Goal: Information Seeking & Learning: Compare options

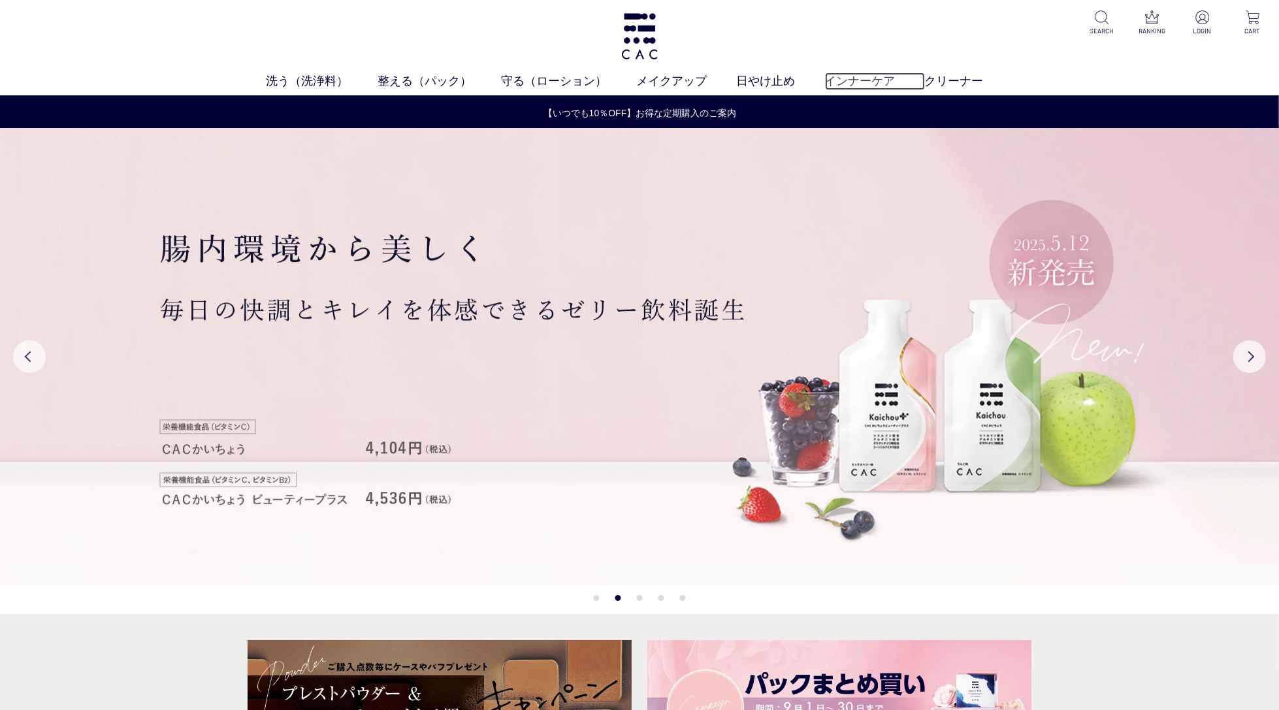
click at [856, 79] on link "インナーケア" at bounding box center [875, 81] width 100 height 18
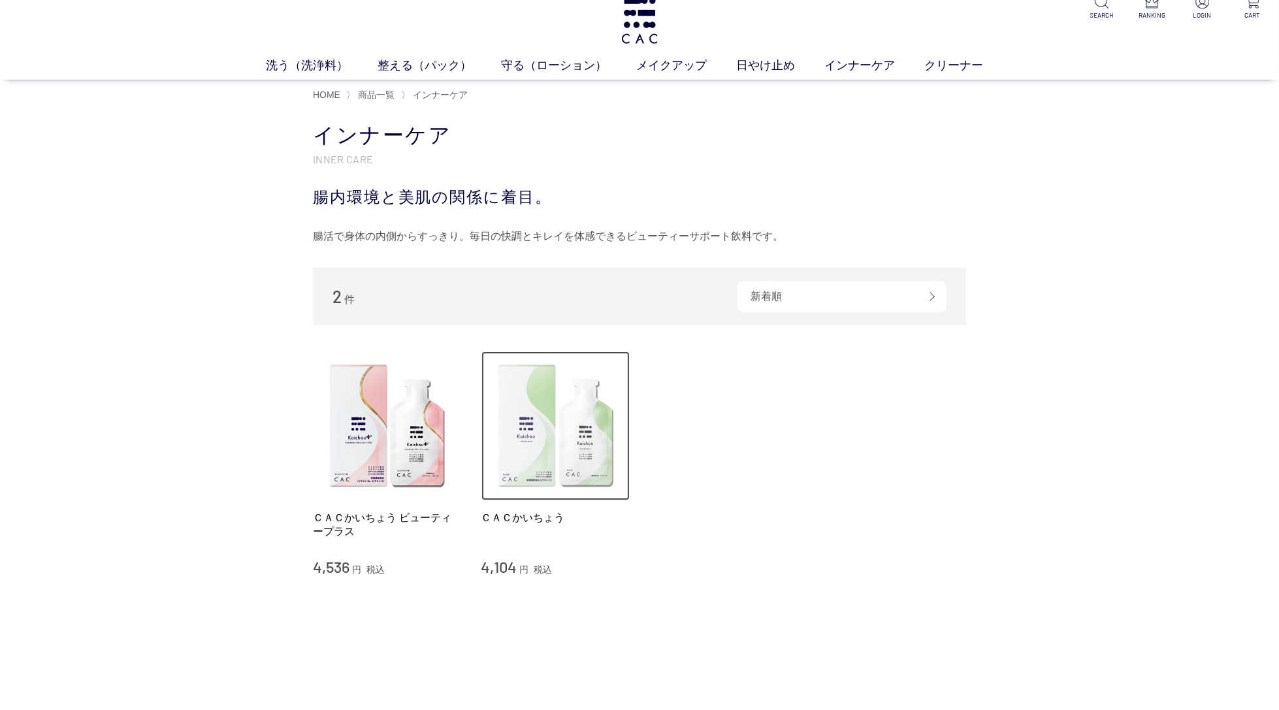
click at [568, 434] on img at bounding box center [555, 425] width 149 height 149
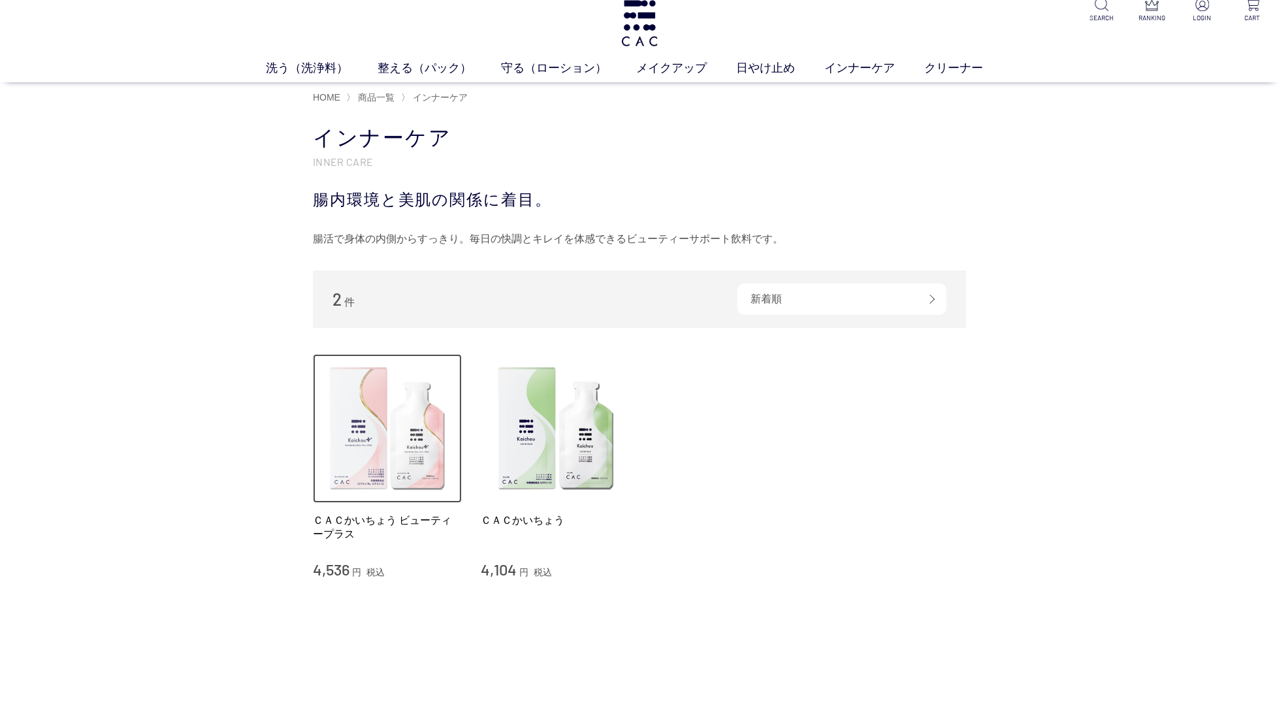
click at [418, 434] on img at bounding box center [387, 428] width 149 height 149
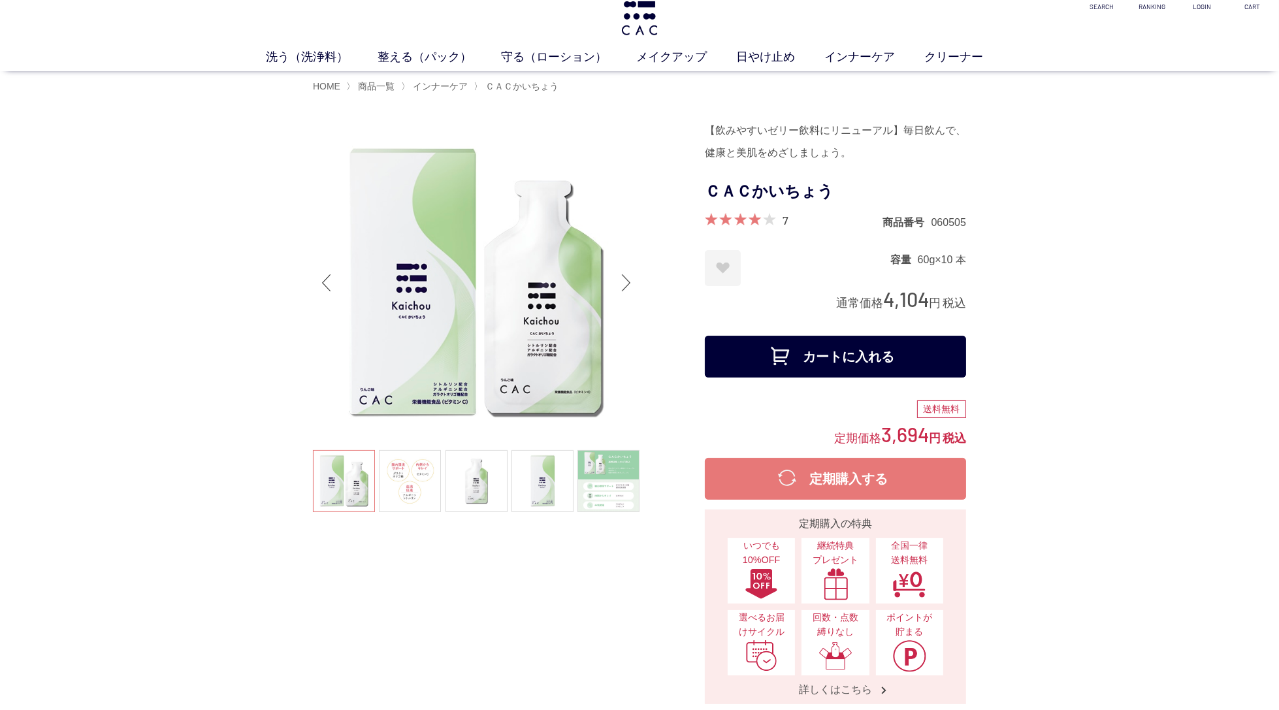
scroll to position [23, 0]
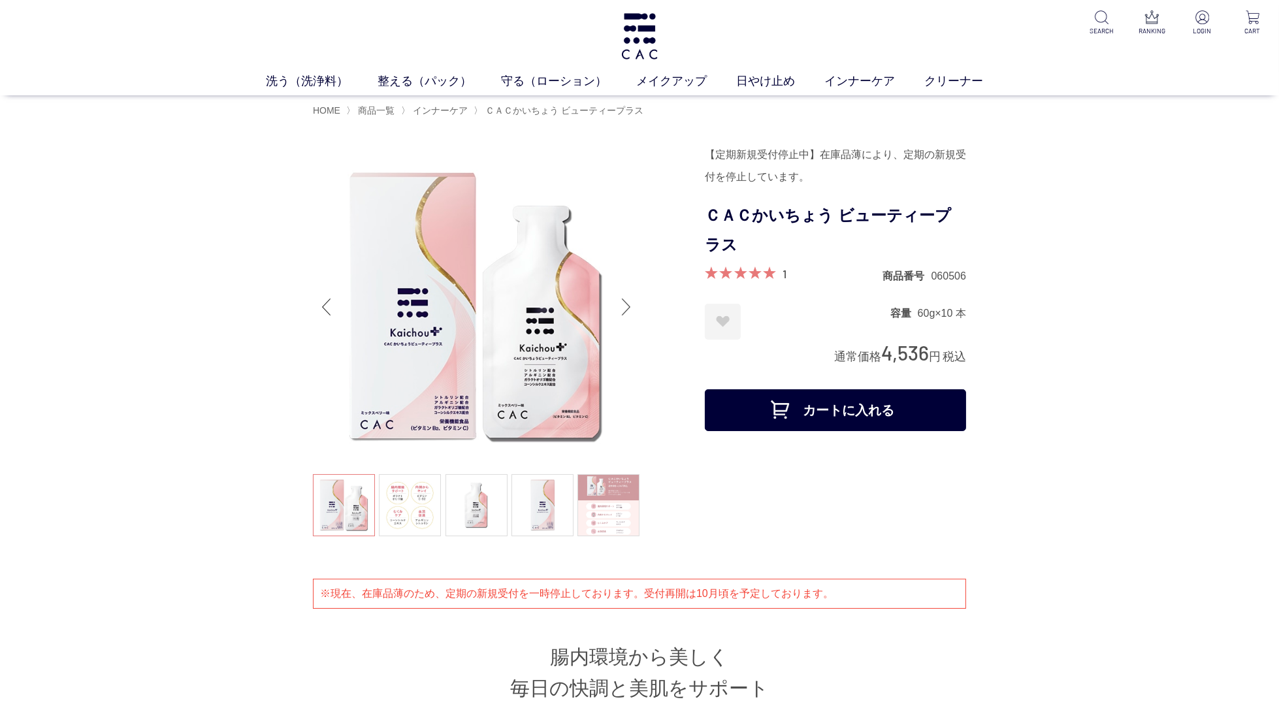
drag, startPoint x: 731, startPoint y: 242, endPoint x: 718, endPoint y: 251, distance: 15.9
click at [731, 242] on h1 "ＣＡＣかいちょう ビューティープラス" at bounding box center [835, 230] width 261 height 59
drag, startPoint x: 451, startPoint y: 106, endPoint x: 483, endPoint y: 114, distance: 32.9
click at [451, 106] on span "インナーケア" at bounding box center [440, 110] width 55 height 10
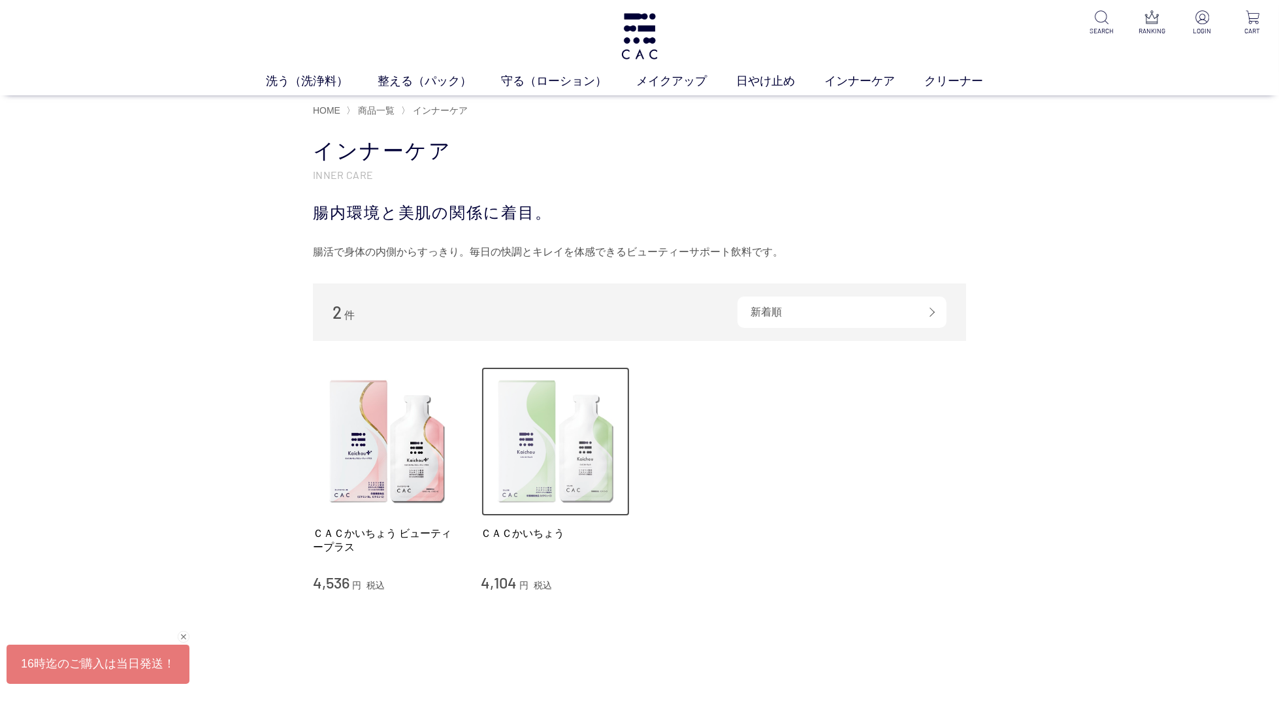
click at [555, 487] on img at bounding box center [555, 441] width 149 height 149
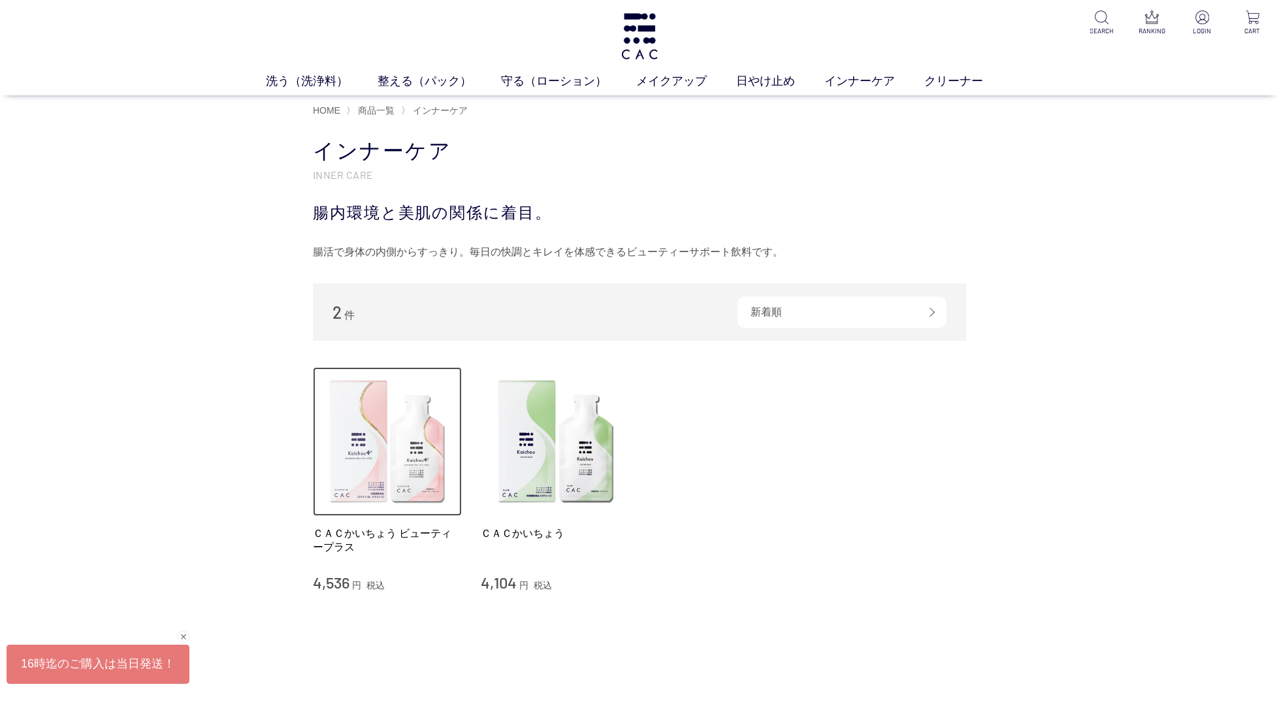
click at [419, 427] on img at bounding box center [387, 441] width 149 height 149
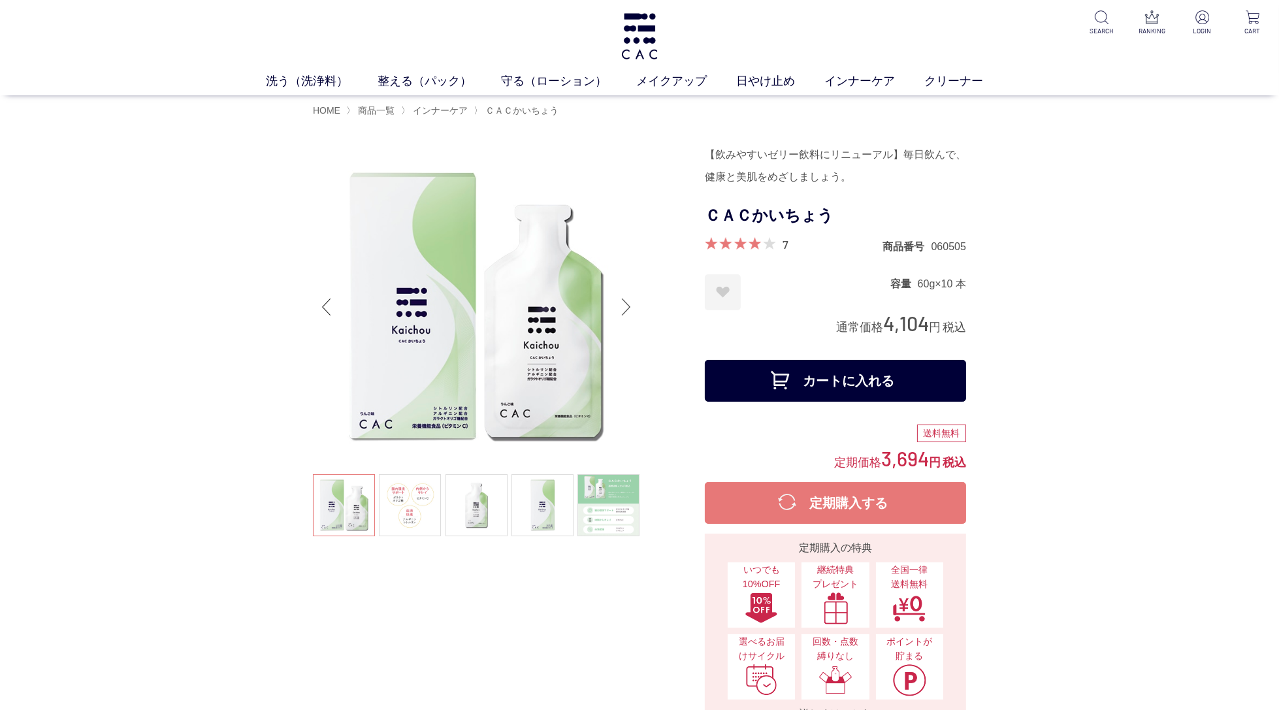
click at [813, 222] on h1 "ＣＡＣかいちょう" at bounding box center [835, 215] width 261 height 29
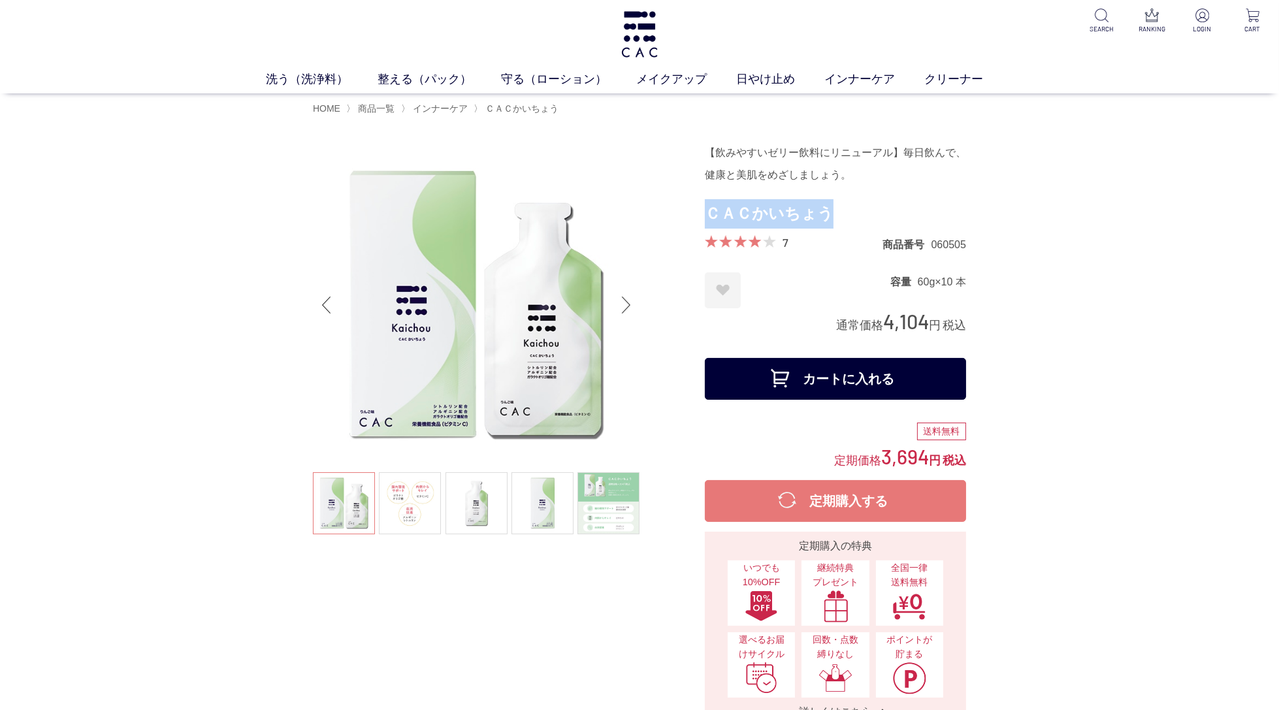
drag, startPoint x: 825, startPoint y: 218, endPoint x: 707, endPoint y: 212, distance: 117.7
click at [707, 212] on h1 "ＣＡＣかいちょう" at bounding box center [835, 213] width 261 height 29
copy h1 "ＣＡＣかいちょう"
drag, startPoint x: 903, startPoint y: 324, endPoint x: 926, endPoint y: 321, distance: 23.7
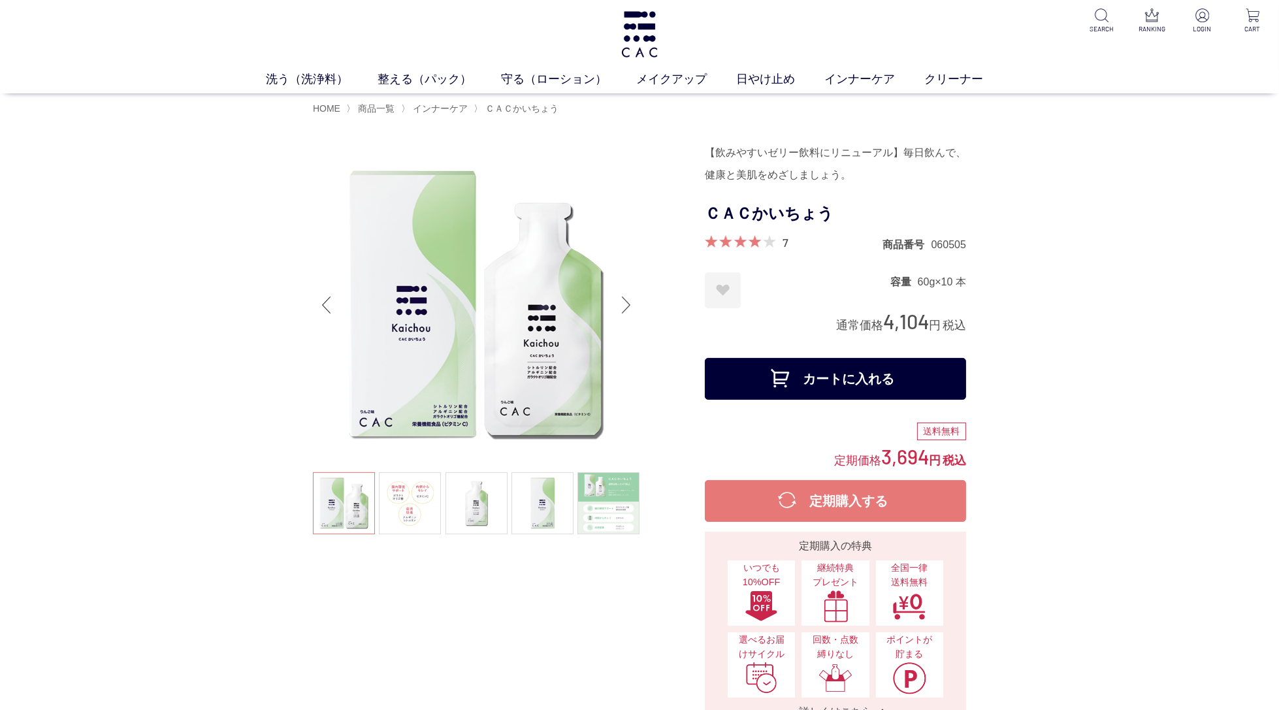
click at [903, 324] on span "4,104" at bounding box center [906, 321] width 46 height 24
drag, startPoint x: 964, startPoint y: 323, endPoint x: 885, endPoint y: 320, distance: 79.1
copy div "4,104 円 税込"
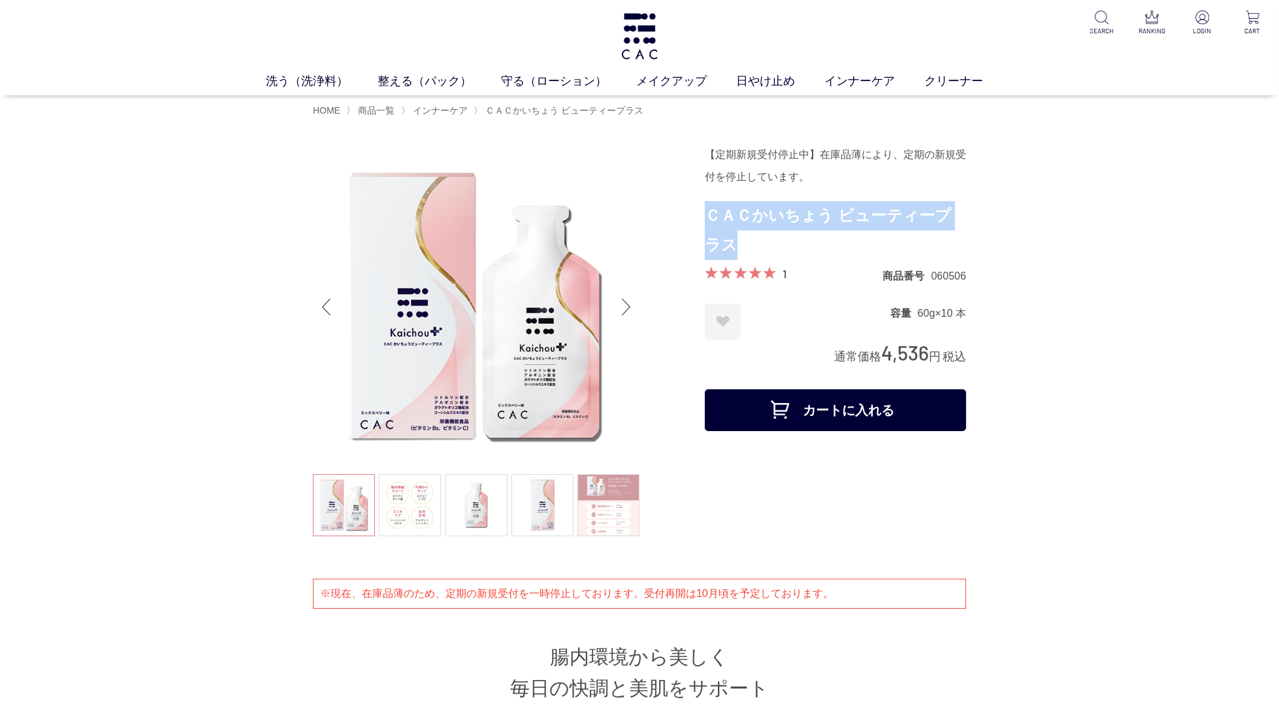
drag, startPoint x: 724, startPoint y: 244, endPoint x: 709, endPoint y: 221, distance: 26.4
click at [709, 221] on h1 "ＣＡＣかいちょう ビューティープラス" at bounding box center [835, 230] width 261 height 59
copy h1 "ＣＡＣかいちょう ビューティープラス"
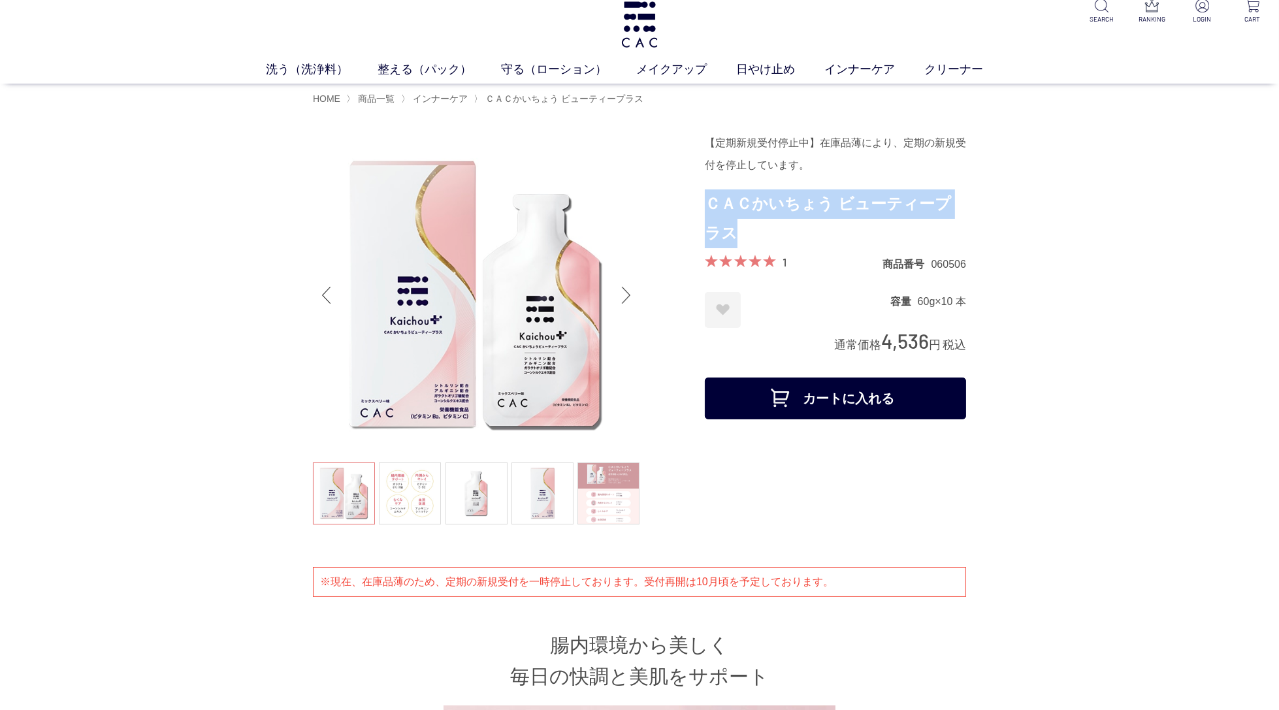
scroll to position [12, 0]
click at [457, 97] on span "インナーケア" at bounding box center [440, 98] width 55 height 10
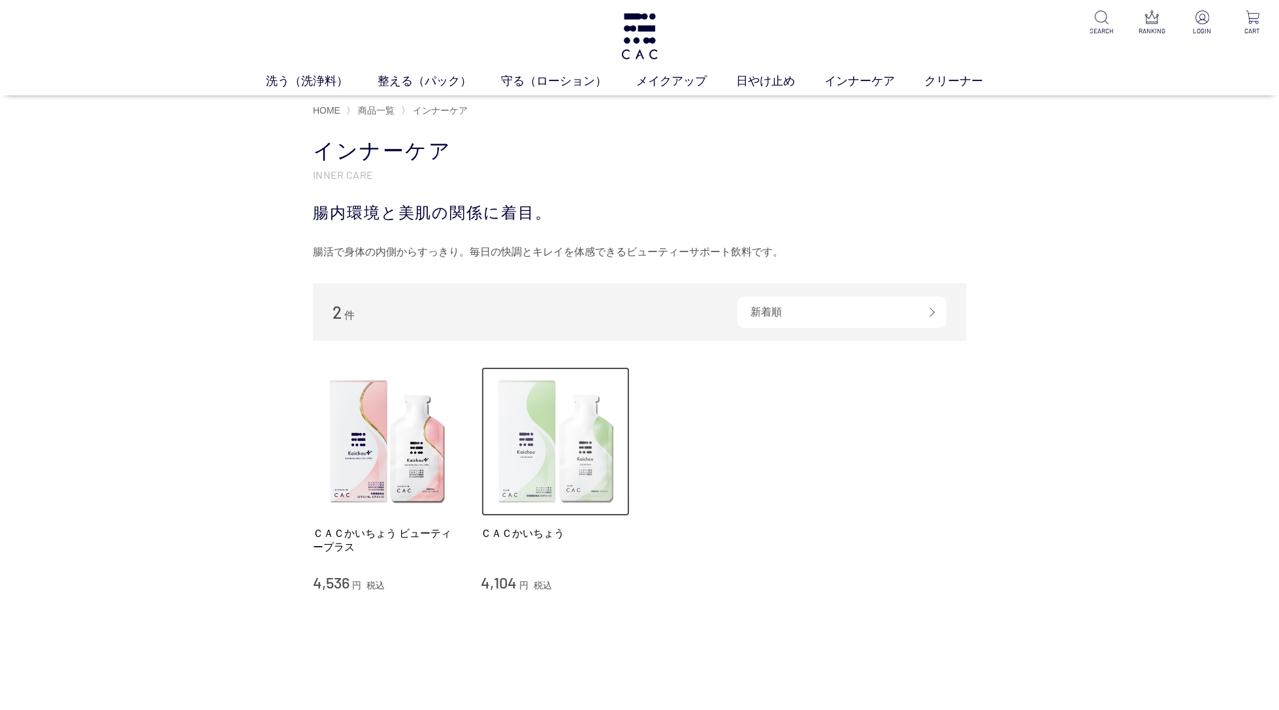
click at [558, 410] on img at bounding box center [555, 441] width 149 height 149
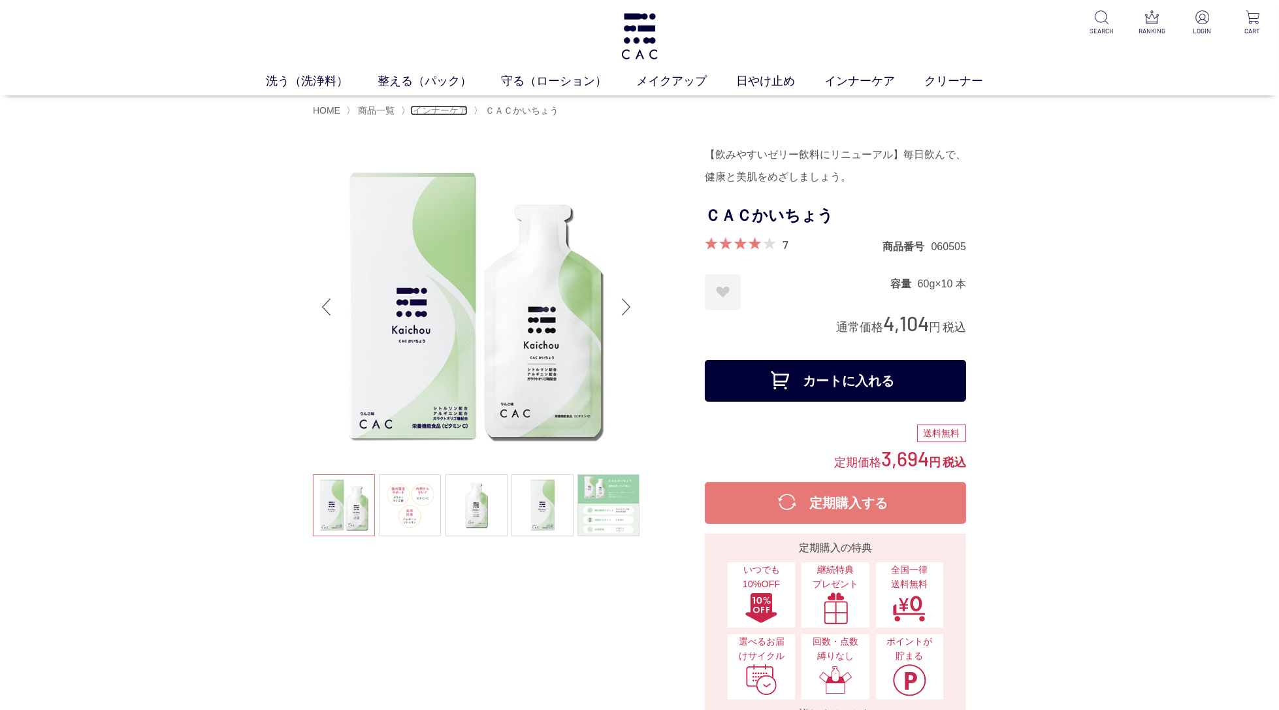
click at [430, 112] on span "インナーケア" at bounding box center [440, 110] width 55 height 10
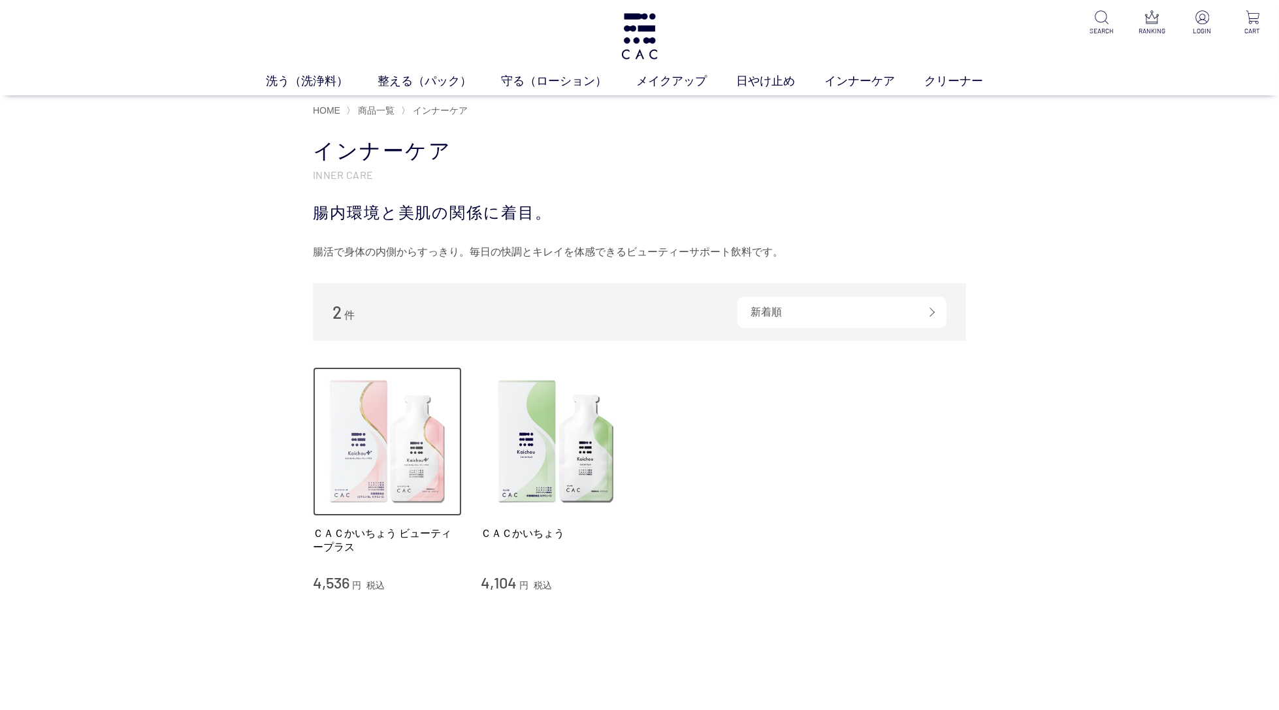
click at [400, 428] on img at bounding box center [387, 441] width 149 height 149
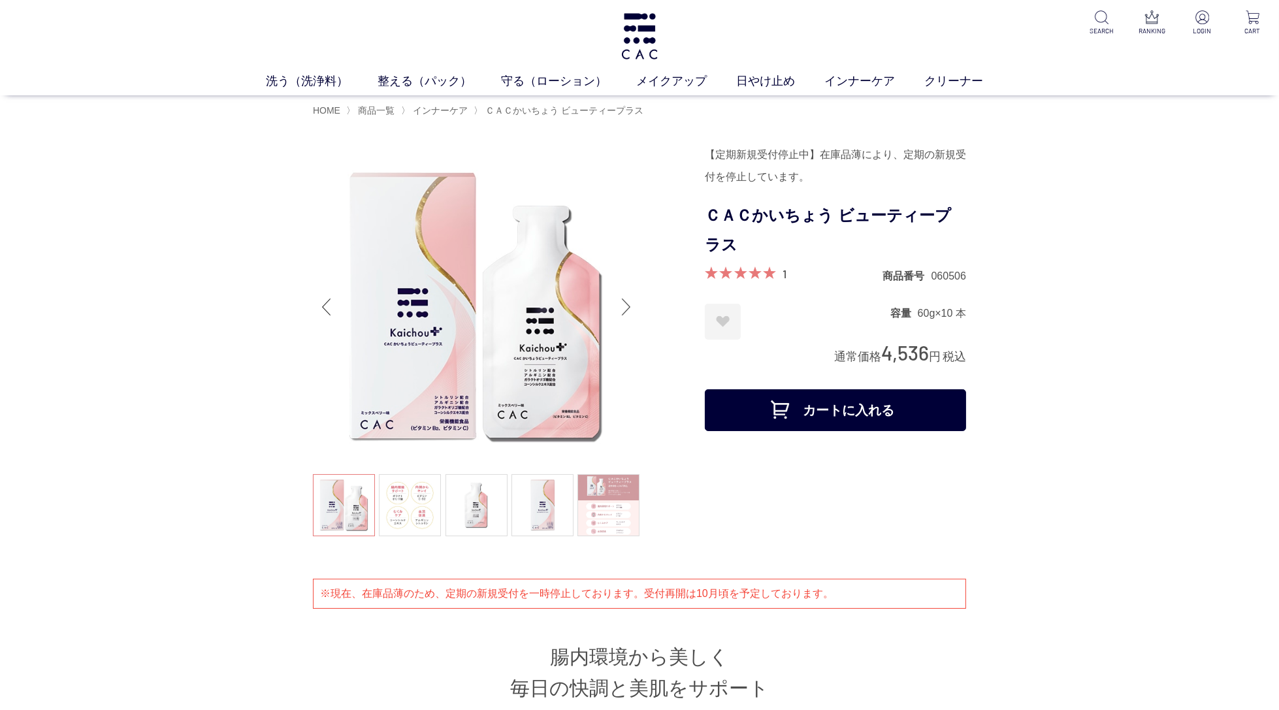
drag, startPoint x: 843, startPoint y: 217, endPoint x: 756, endPoint y: 246, distance: 90.7
click at [843, 217] on h1 "ＣＡＣかいちょう ビューティープラス" at bounding box center [835, 230] width 261 height 59
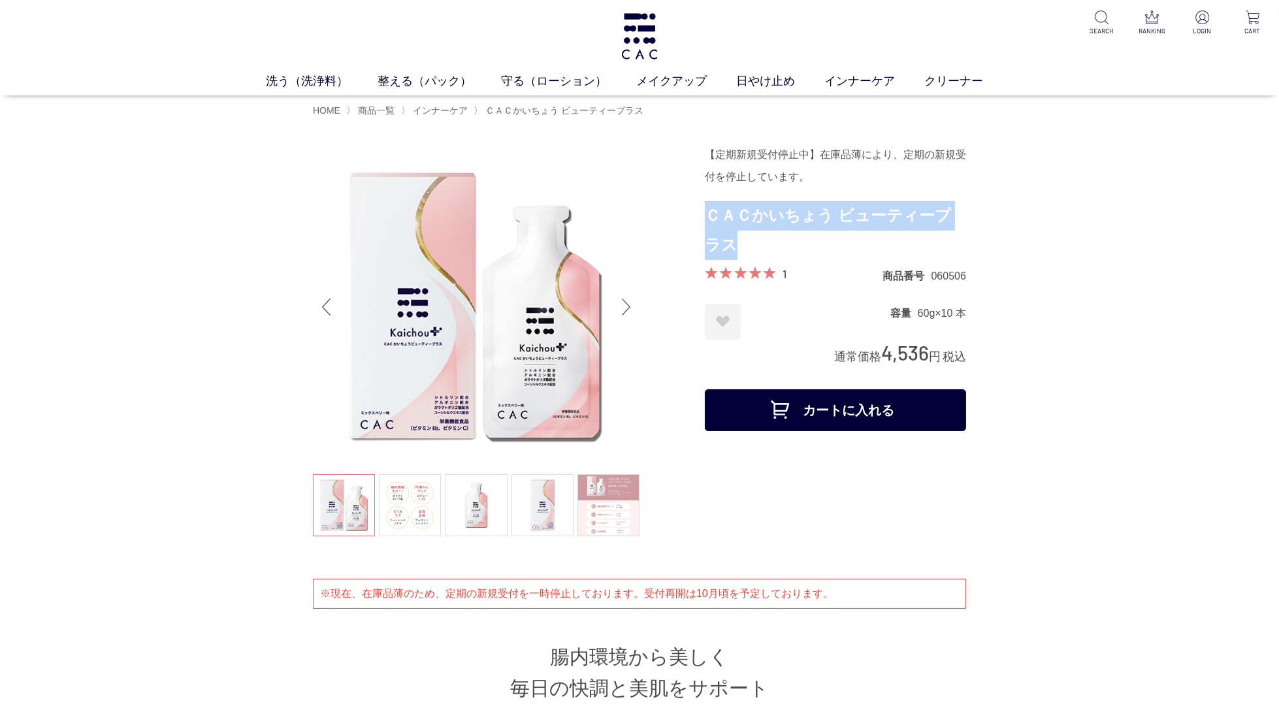
drag, startPoint x: 725, startPoint y: 245, endPoint x: 705, endPoint y: 224, distance: 28.6
click at [705, 224] on h1 "ＣＡＣかいちょう ビューティープラス" at bounding box center [835, 230] width 261 height 59
copy h1 "ＣＡＣかいちょう ビューティープラス"
